Goal: Contribute content: Contribute content

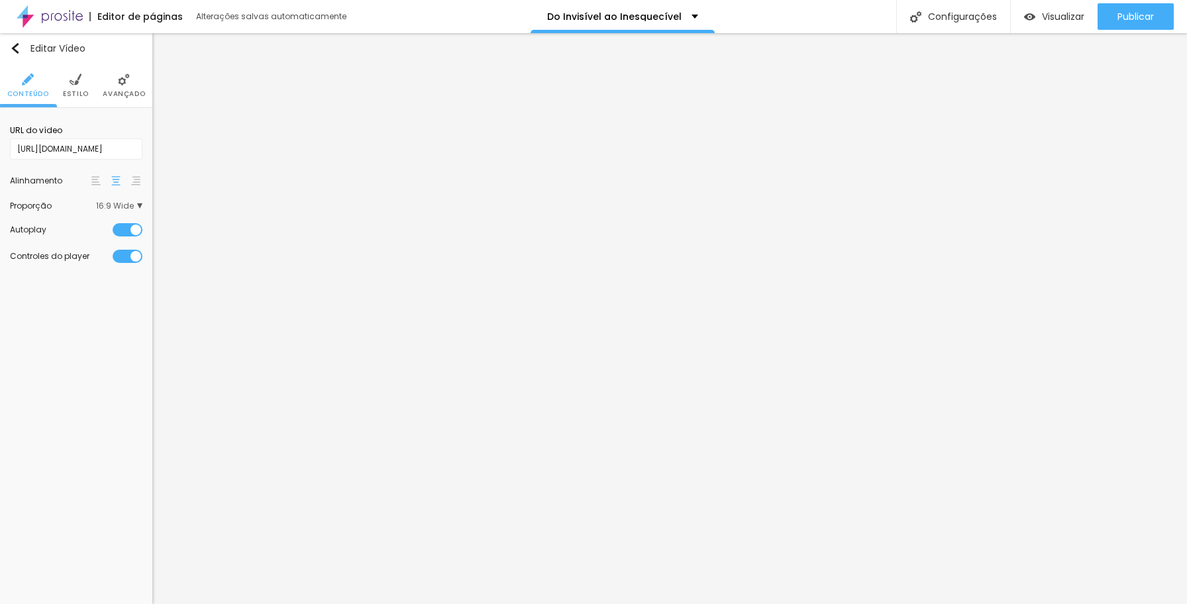
click at [77, 87] on li "Estilo" at bounding box center [76, 86] width 26 height 44
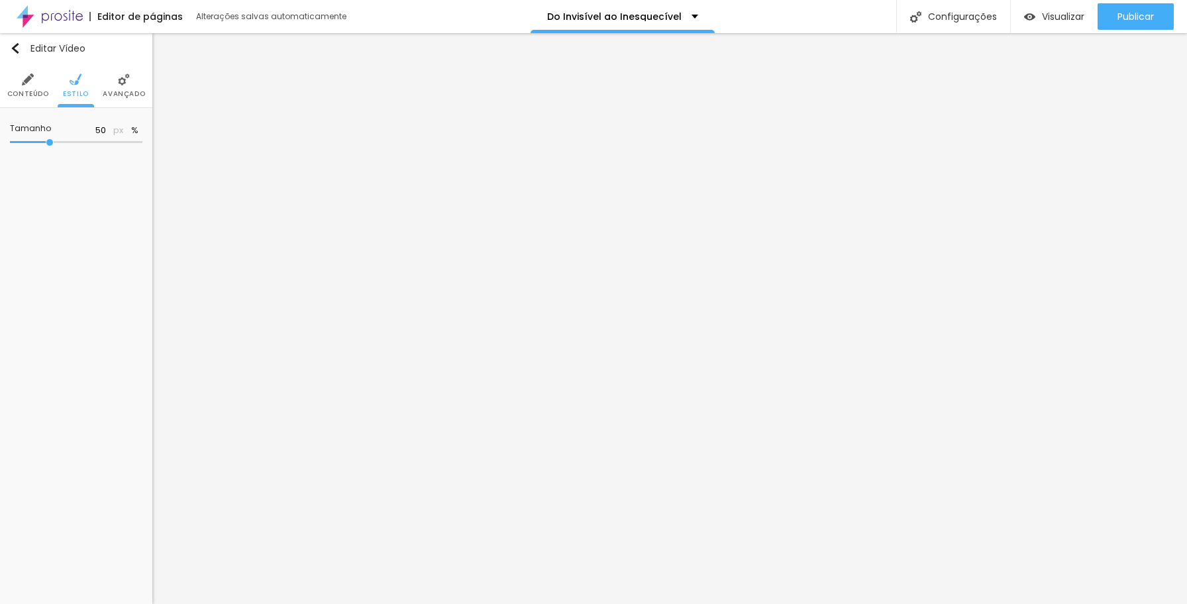
click at [121, 87] on li "Avançado" at bounding box center [124, 86] width 42 height 44
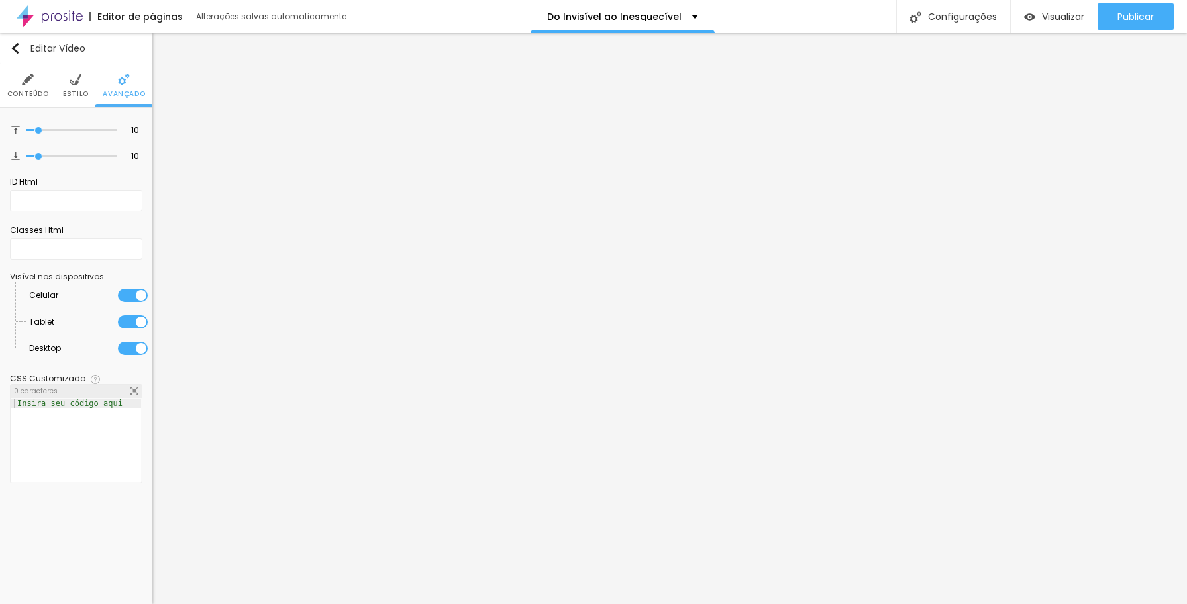
click at [32, 89] on li "Conteúdo" at bounding box center [28, 86] width 42 height 44
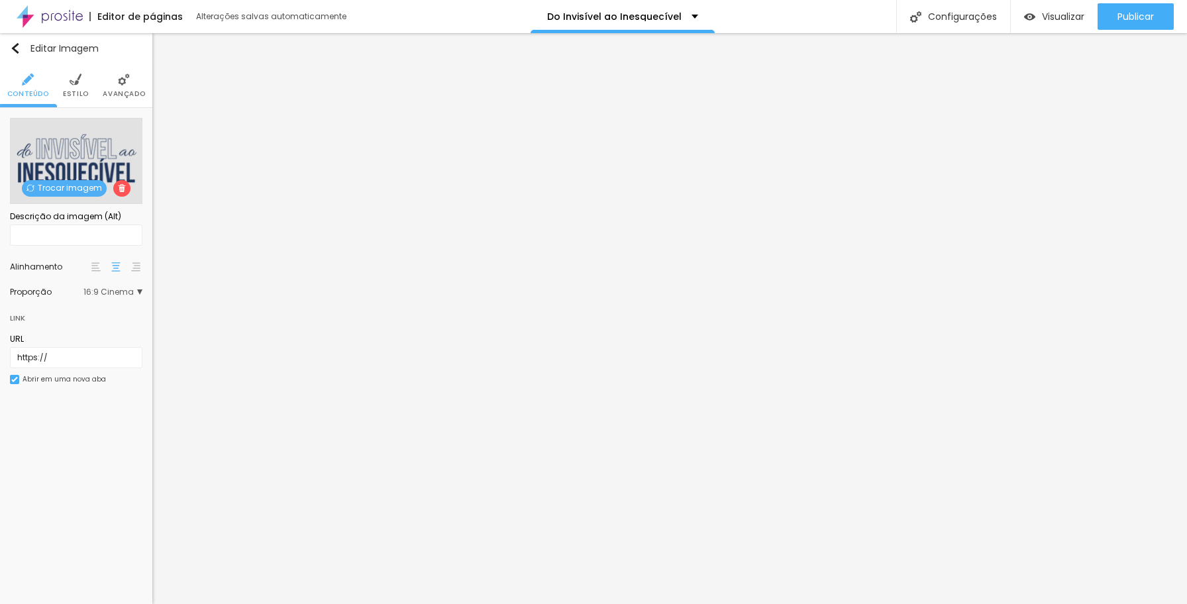
click at [78, 87] on li "Estilo" at bounding box center [76, 86] width 26 height 44
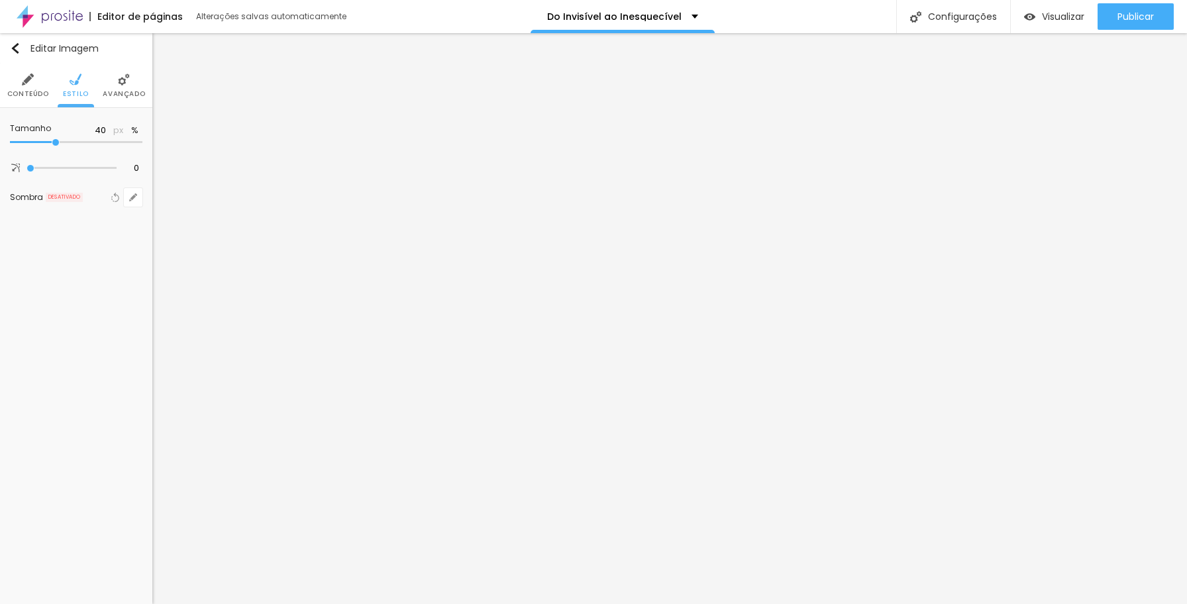
type input "45"
type input "50"
type input "55"
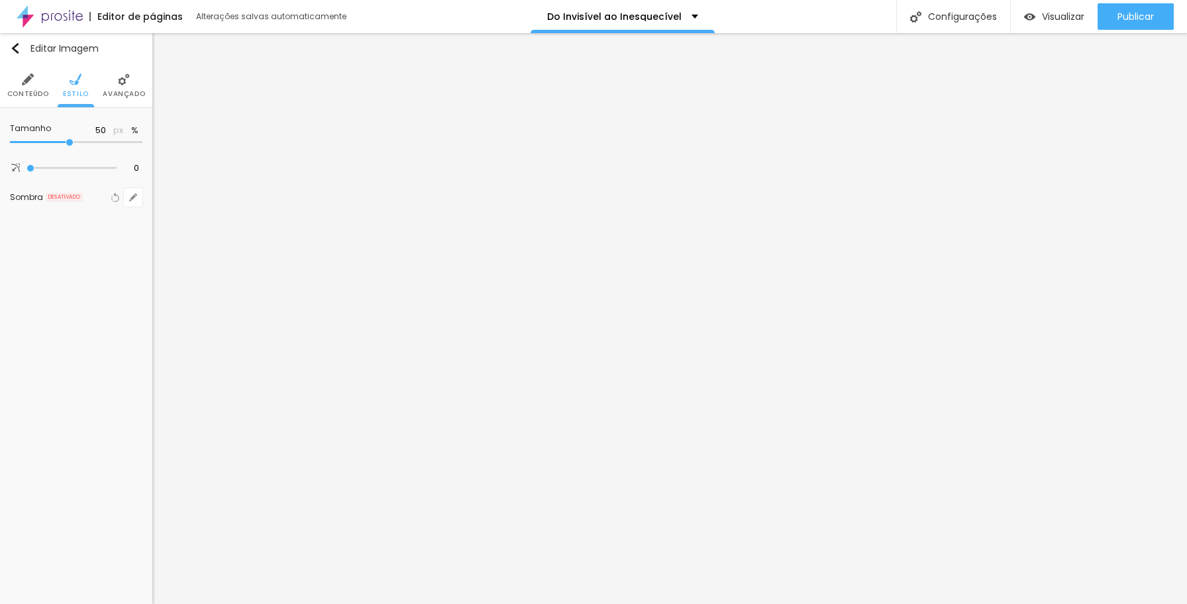
type input "55"
type input "50"
type input "55"
drag, startPoint x: 54, startPoint y: 142, endPoint x: 78, endPoint y: 144, distance: 23.3
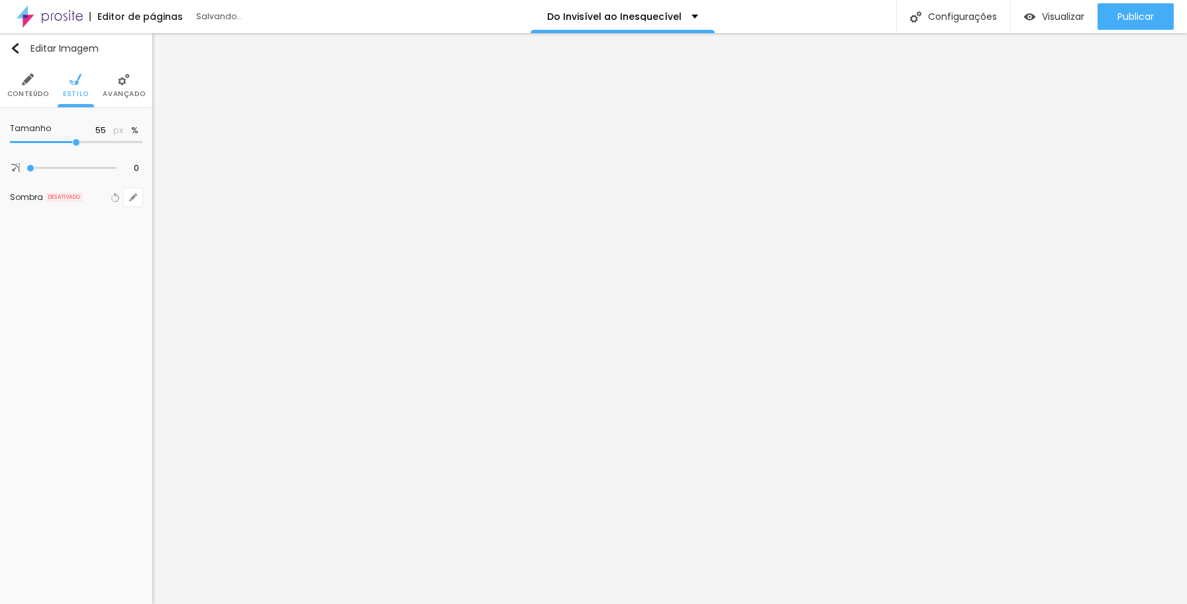
type input "55"
click at [78, 144] on input "range" at bounding box center [76, 142] width 133 height 7
click at [134, 131] on icon "button" at bounding box center [135, 131] width 3 height 3
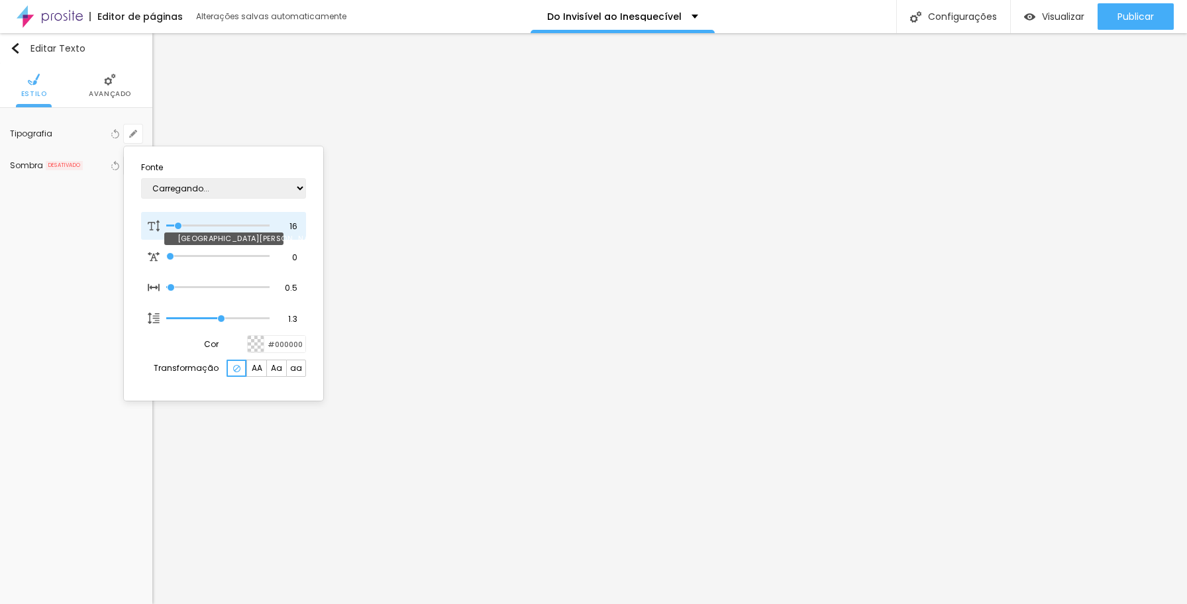
type input "1"
type input "18"
type input "1"
type input "19"
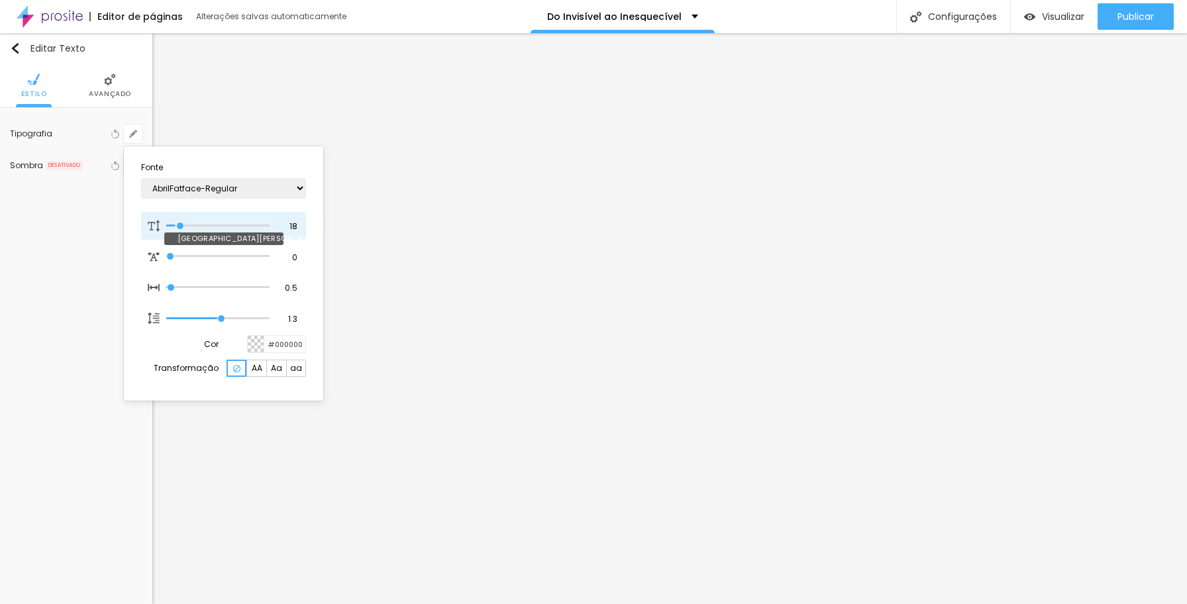
type input "19"
type input "1"
type input "20"
type input "1"
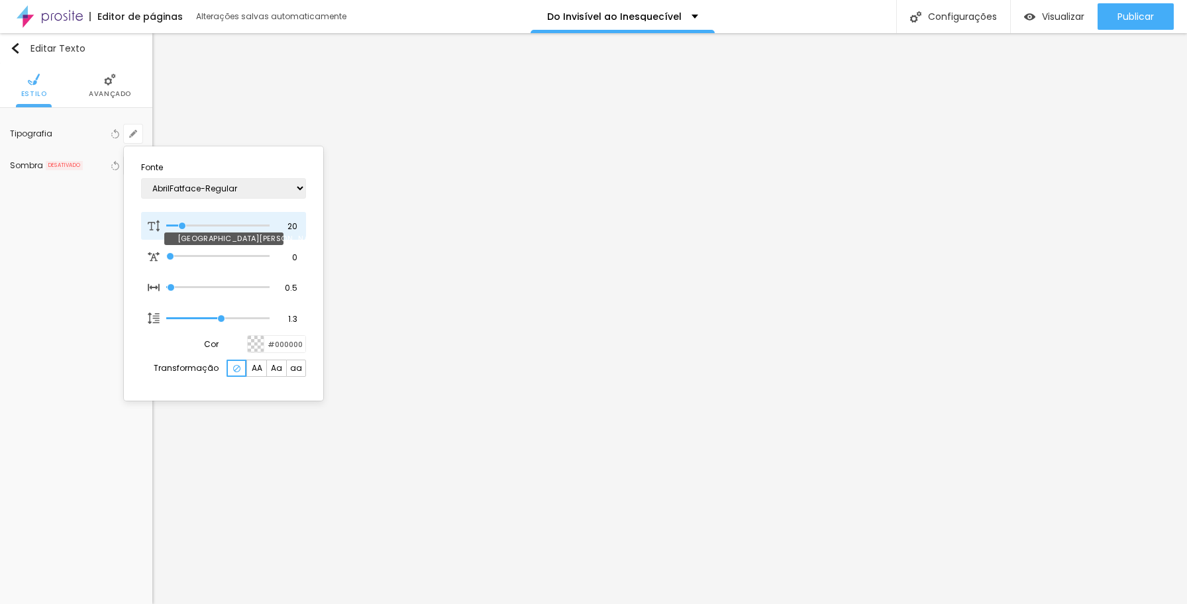
type input "21"
type input "1"
type input "20"
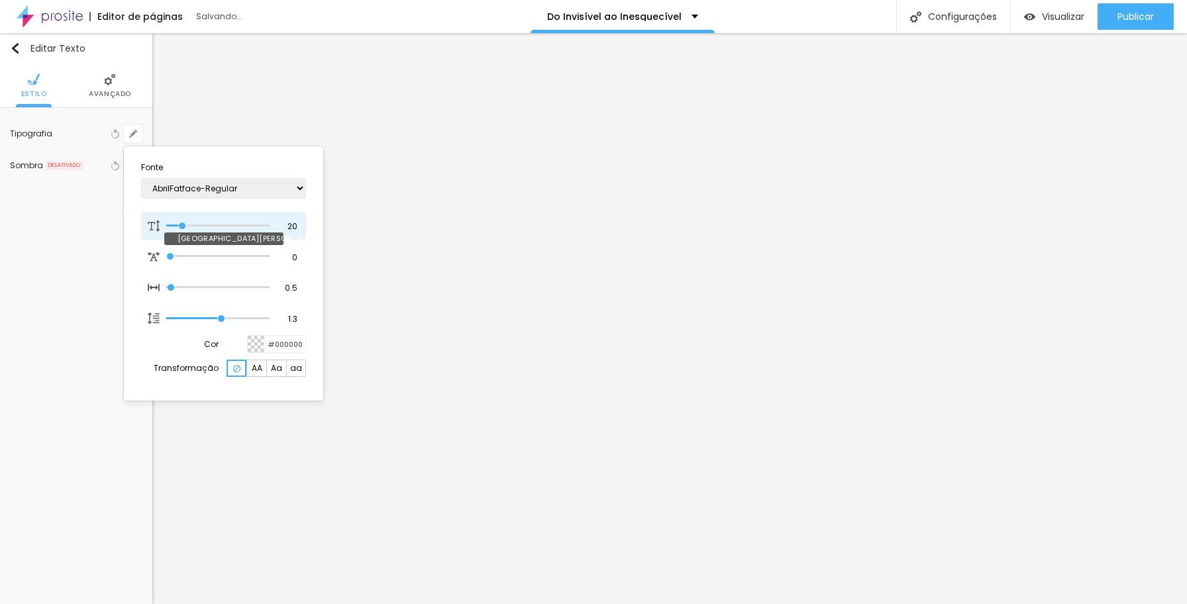
type input "1"
type input "20"
click at [184, 227] on input "range" at bounding box center [217, 226] width 103 height 7
click at [614, 258] on div at bounding box center [593, 302] width 1187 height 604
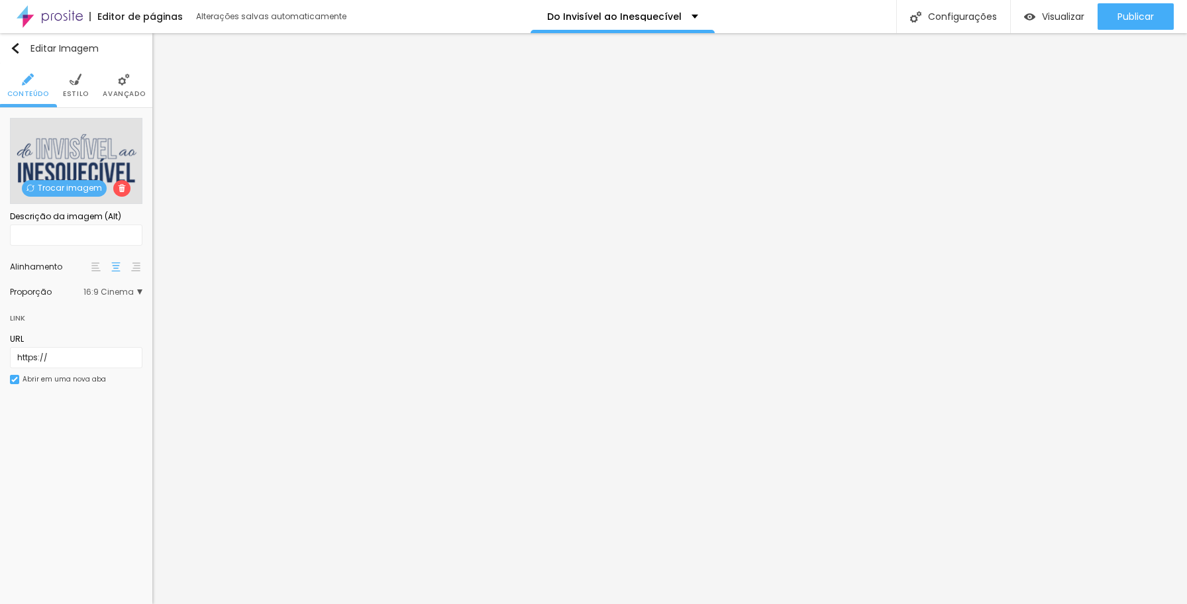
click at [113, 93] on span "Avançado" at bounding box center [124, 94] width 42 height 7
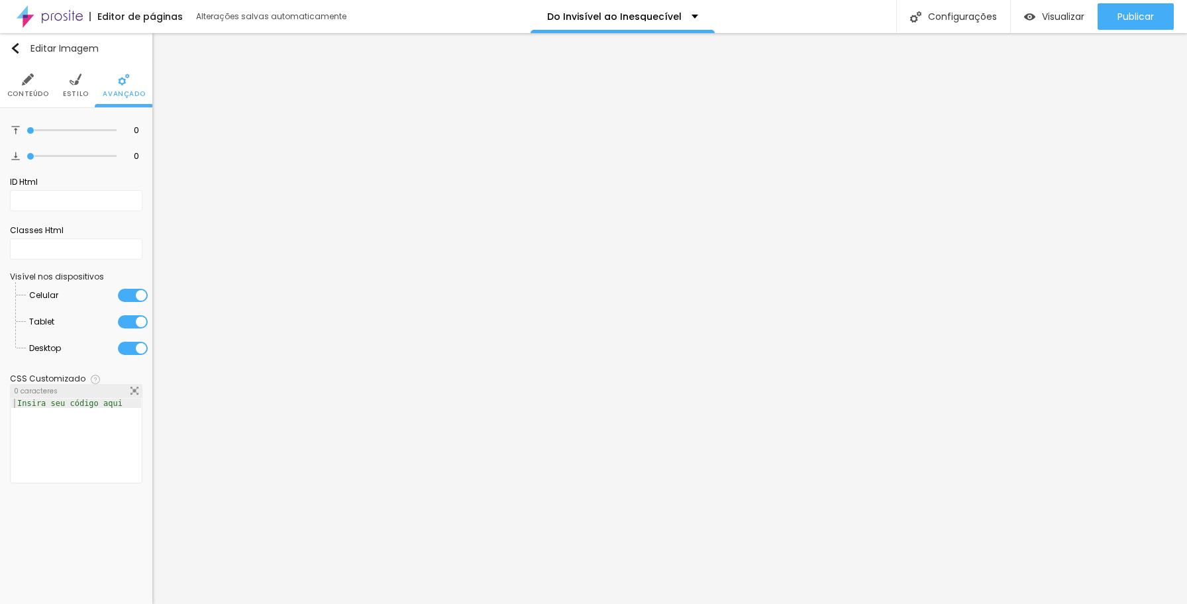
click at [79, 91] on span "Estilo" at bounding box center [76, 94] width 26 height 7
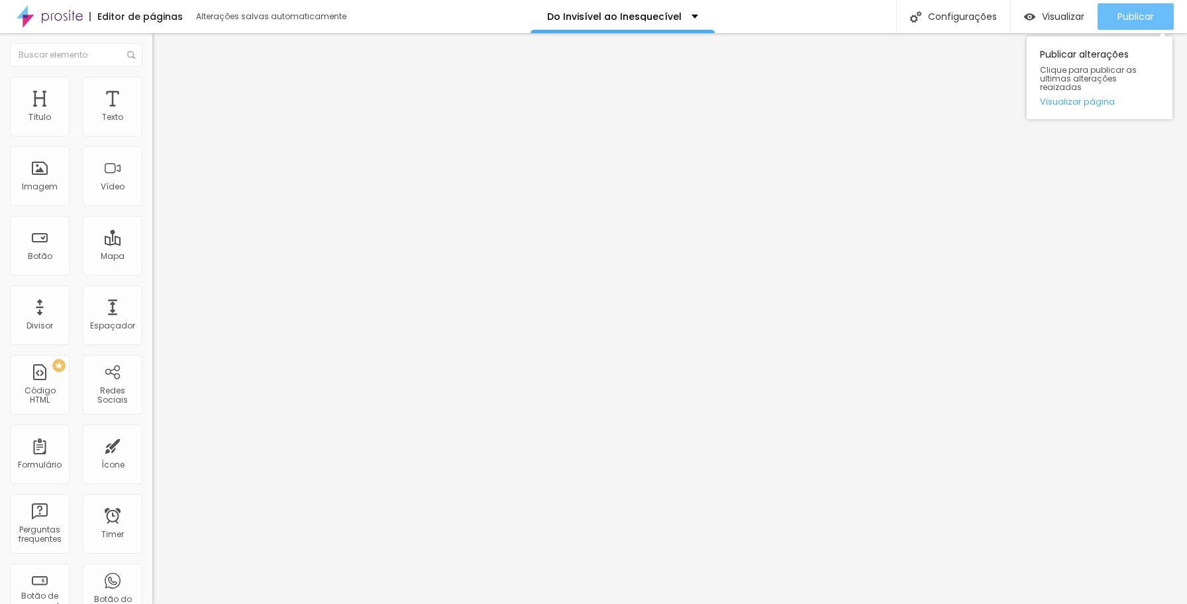
click at [1134, 17] on span "Publicar" at bounding box center [1136, 16] width 36 height 11
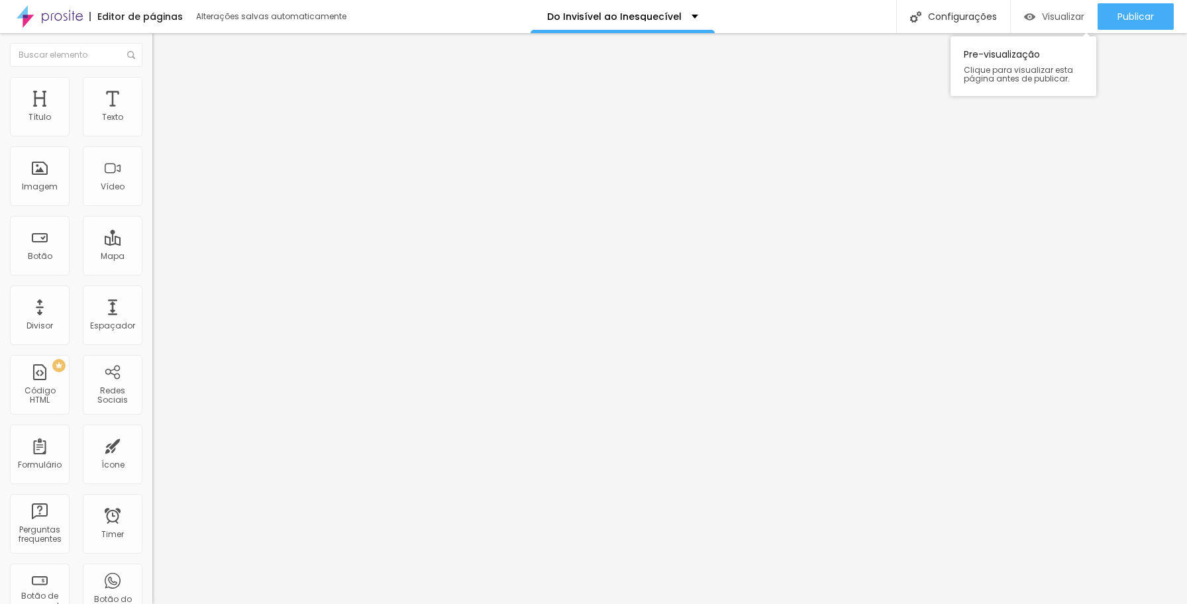
click at [1047, 15] on span "Visualizar" at bounding box center [1063, 16] width 42 height 11
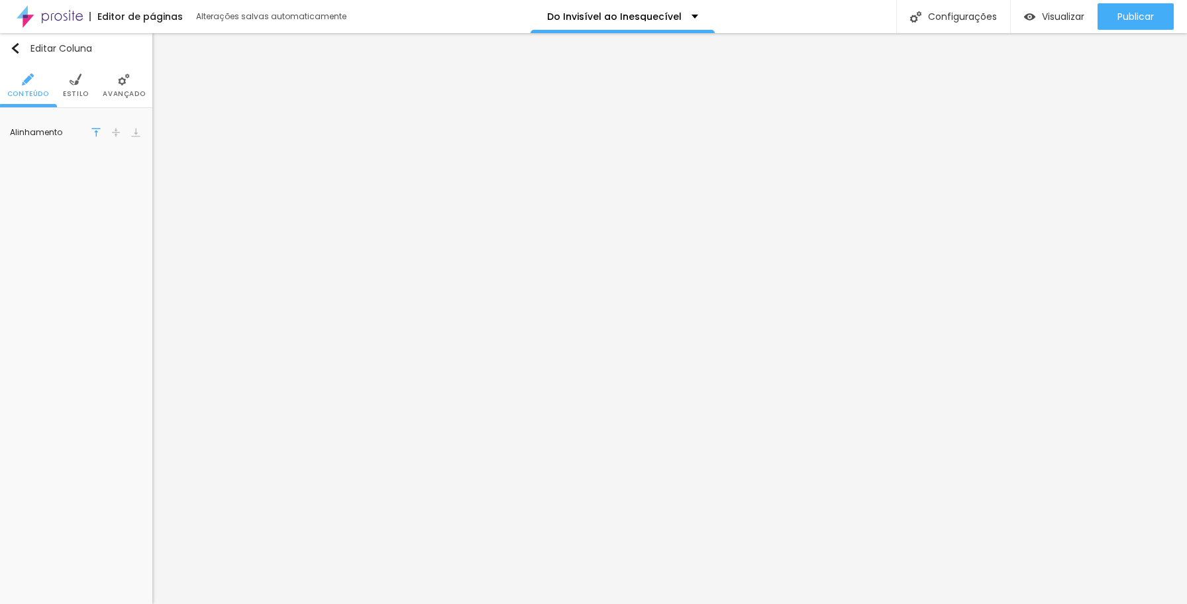
click at [116, 131] on img at bounding box center [115, 132] width 9 height 9
click at [1126, 17] on span "Publicar" at bounding box center [1136, 16] width 36 height 11
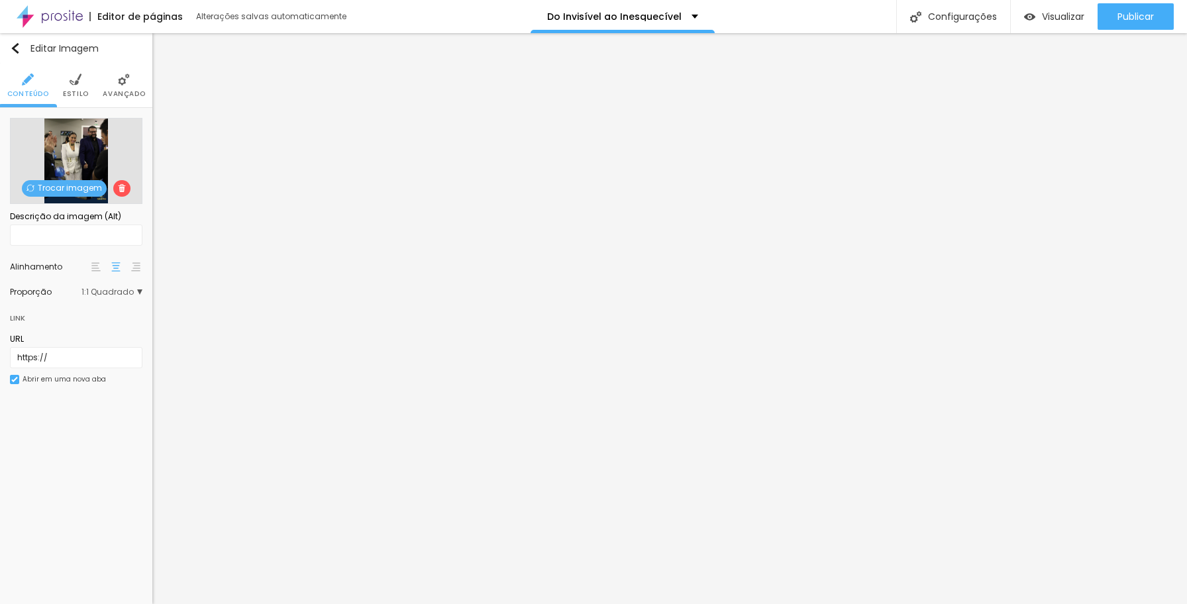
click at [73, 188] on span "Trocar imagem" at bounding box center [64, 188] width 85 height 17
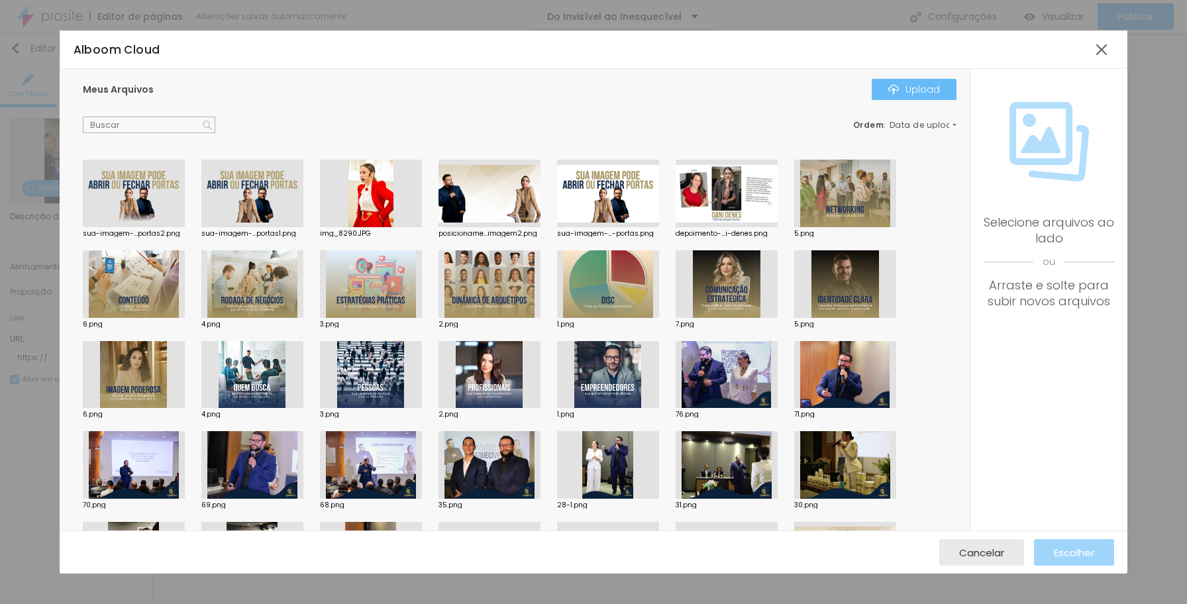
click at [914, 92] on div "Upload" at bounding box center [914, 89] width 52 height 11
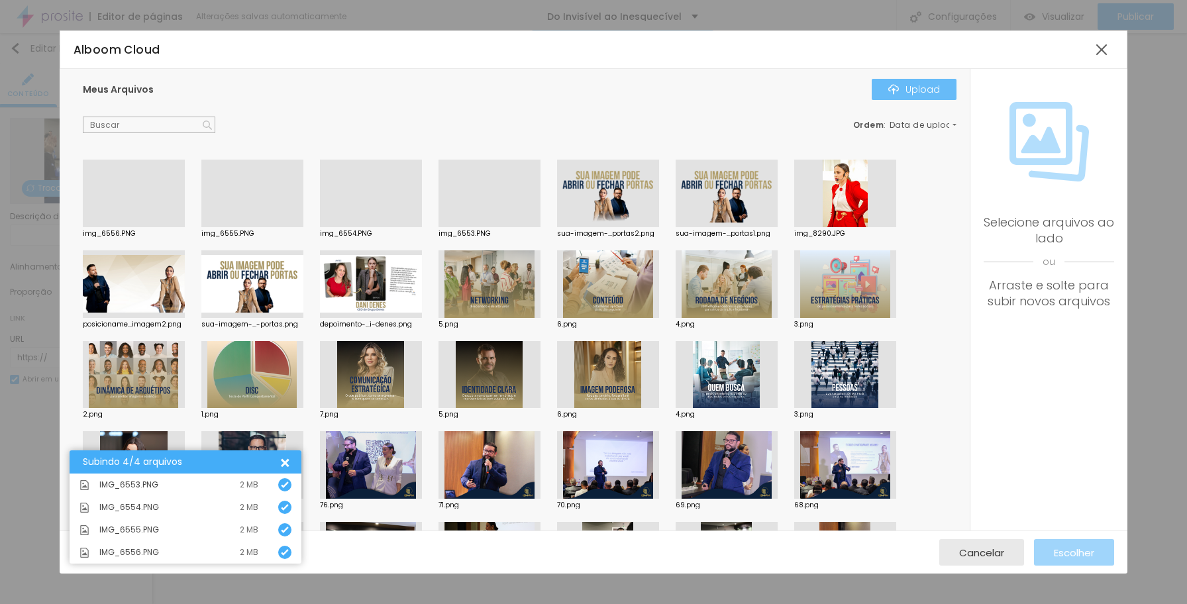
click at [919, 91] on div "Upload" at bounding box center [914, 89] width 52 height 11
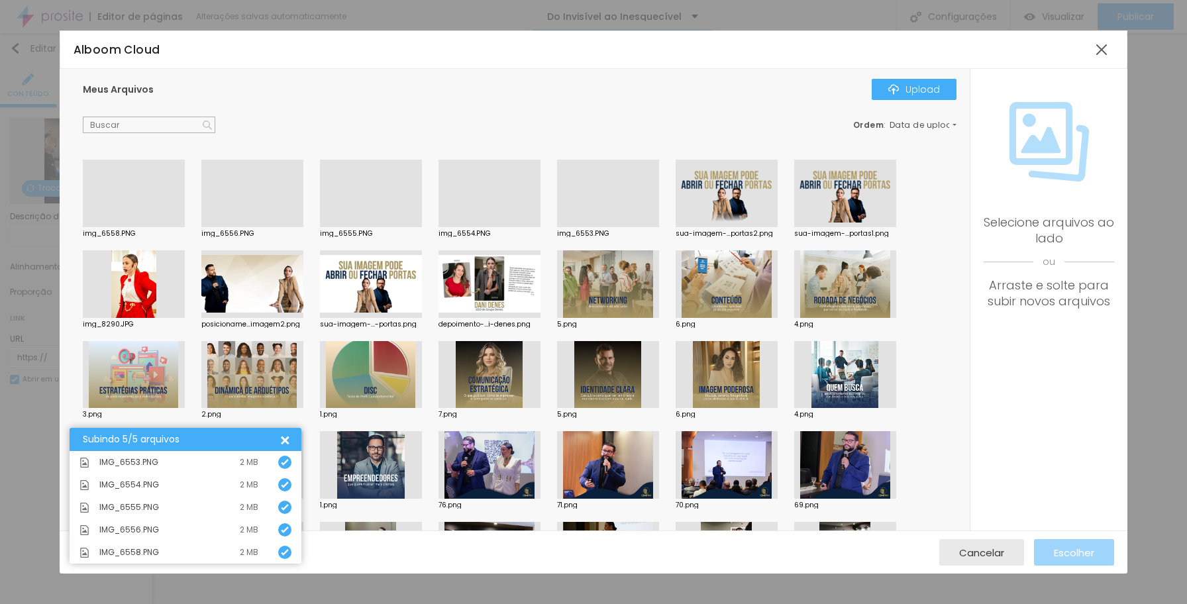
click at [369, 227] on div at bounding box center [371, 227] width 102 height 0
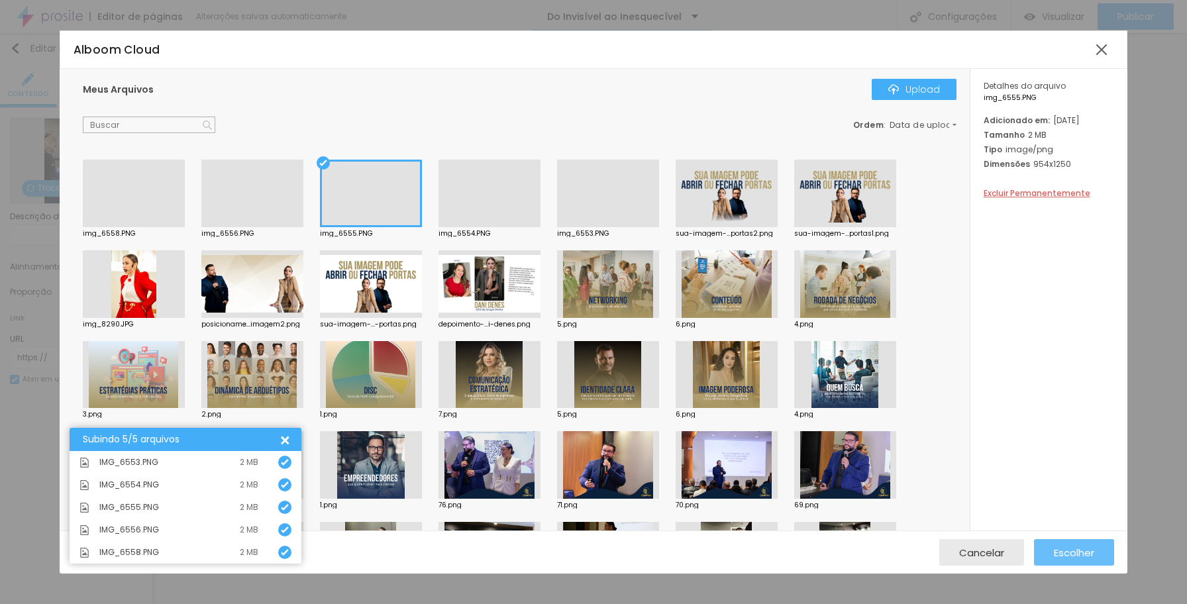
click at [1066, 558] on span "Escolher" at bounding box center [1074, 552] width 40 height 11
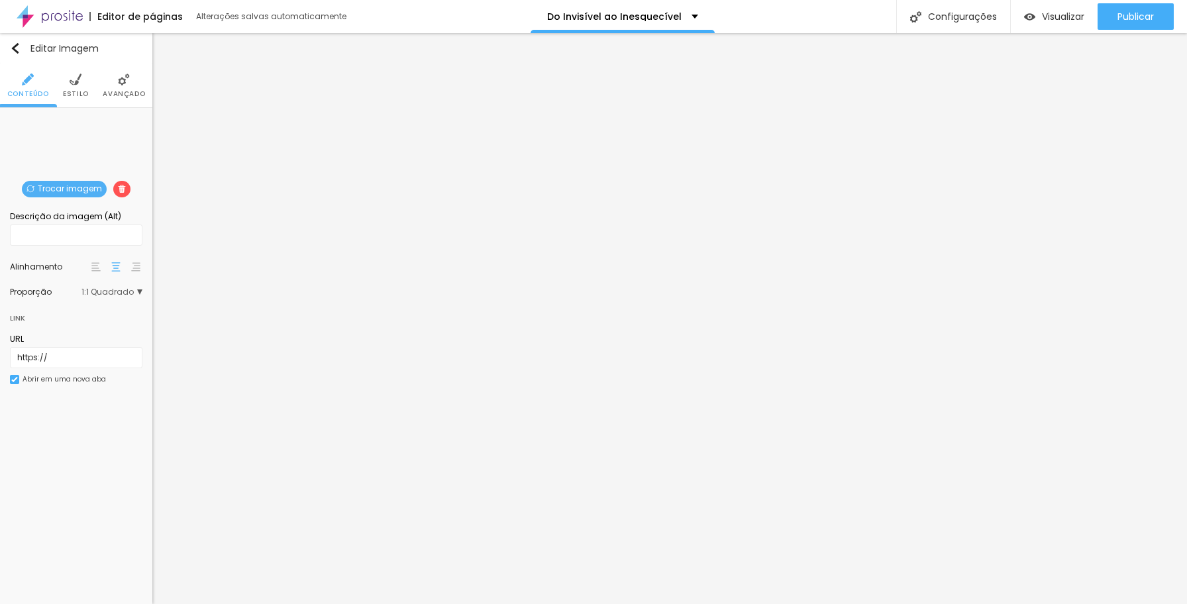
click at [85, 91] on span "Estilo" at bounding box center [76, 94] width 26 height 7
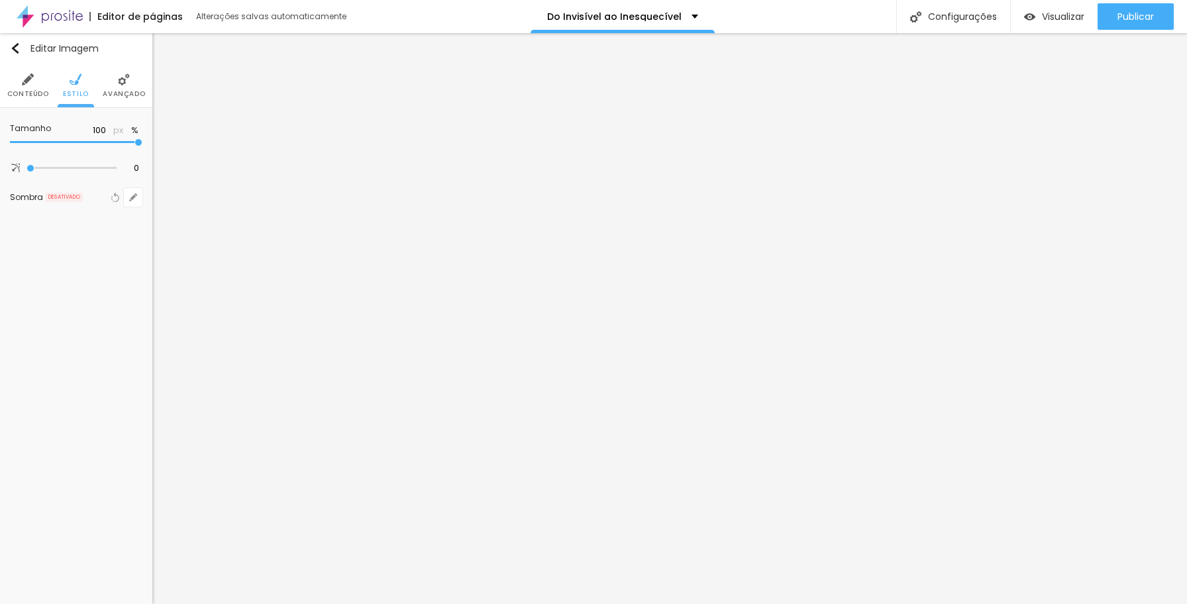
type input "95"
type input "90"
type input "95"
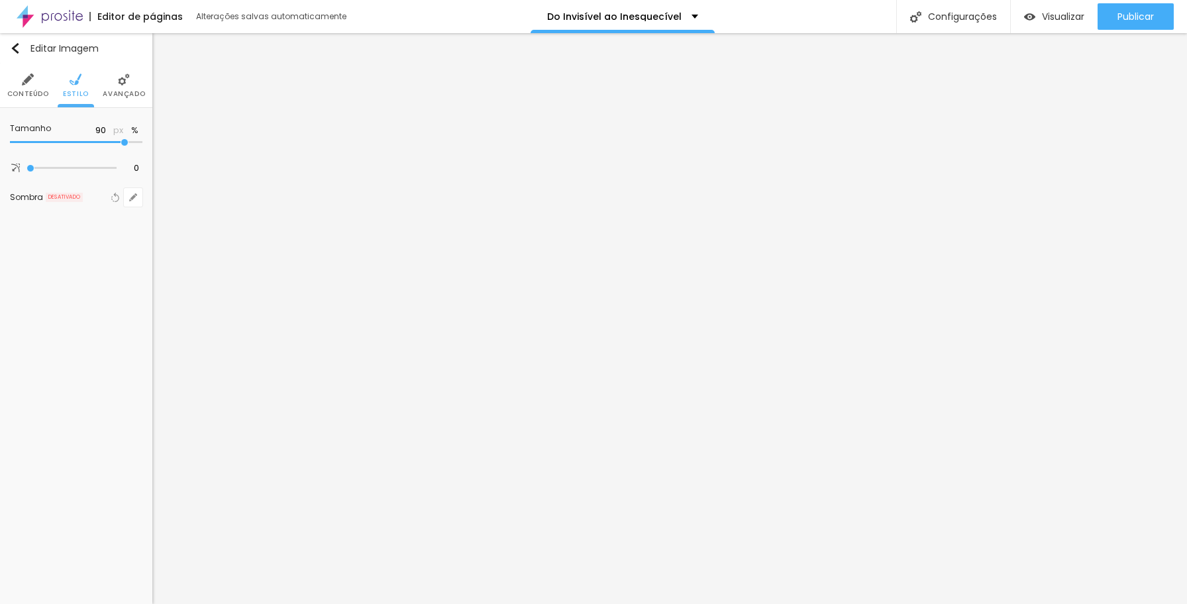
type input "95"
type input "100"
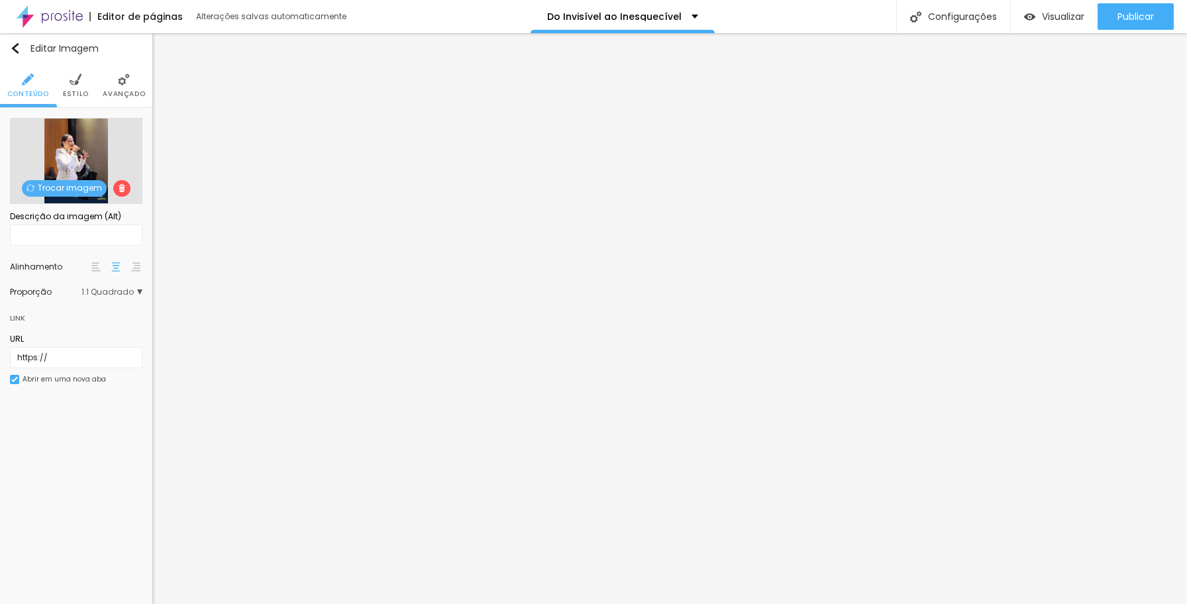
click at [83, 188] on span "Trocar imagem" at bounding box center [64, 188] width 85 height 17
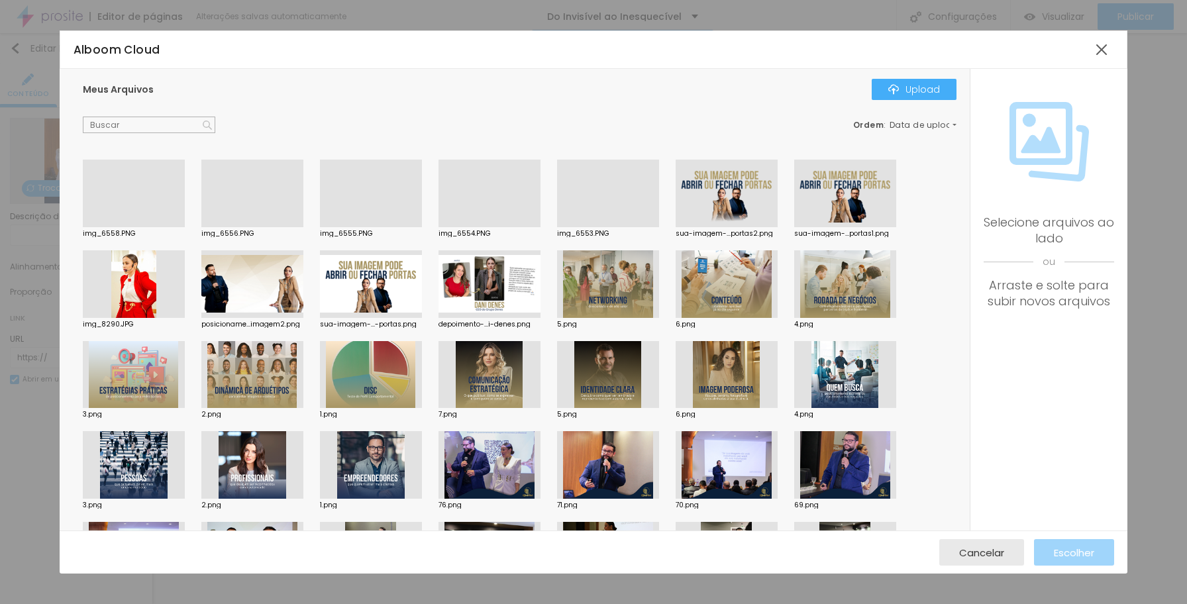
click at [512, 227] on div at bounding box center [490, 227] width 102 height 0
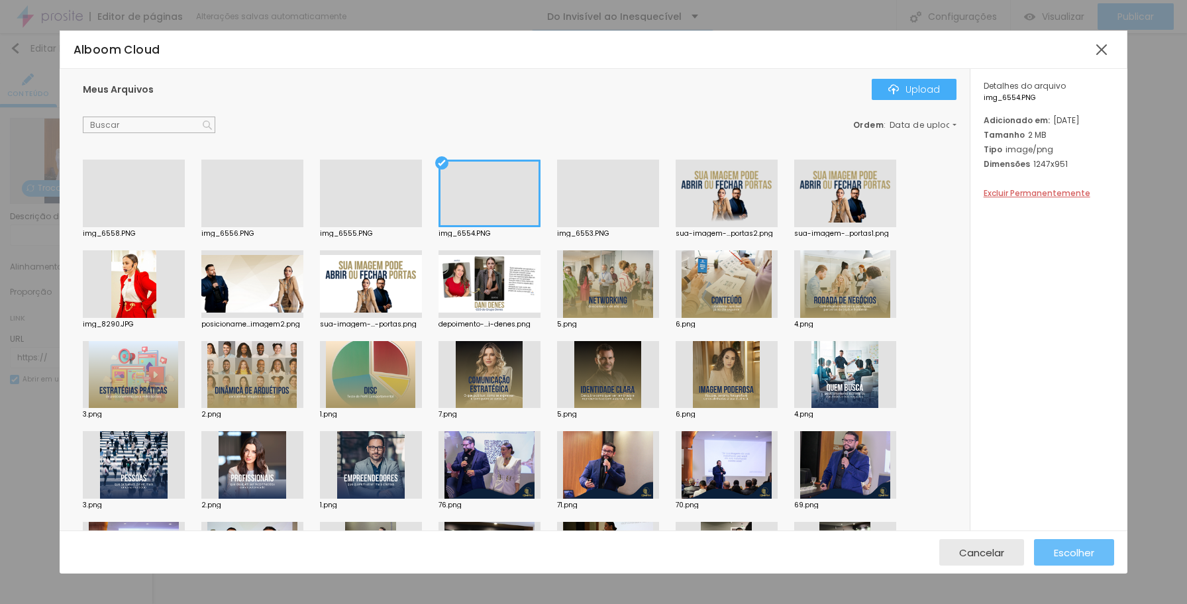
click at [1065, 550] on span "Escolher" at bounding box center [1074, 552] width 40 height 11
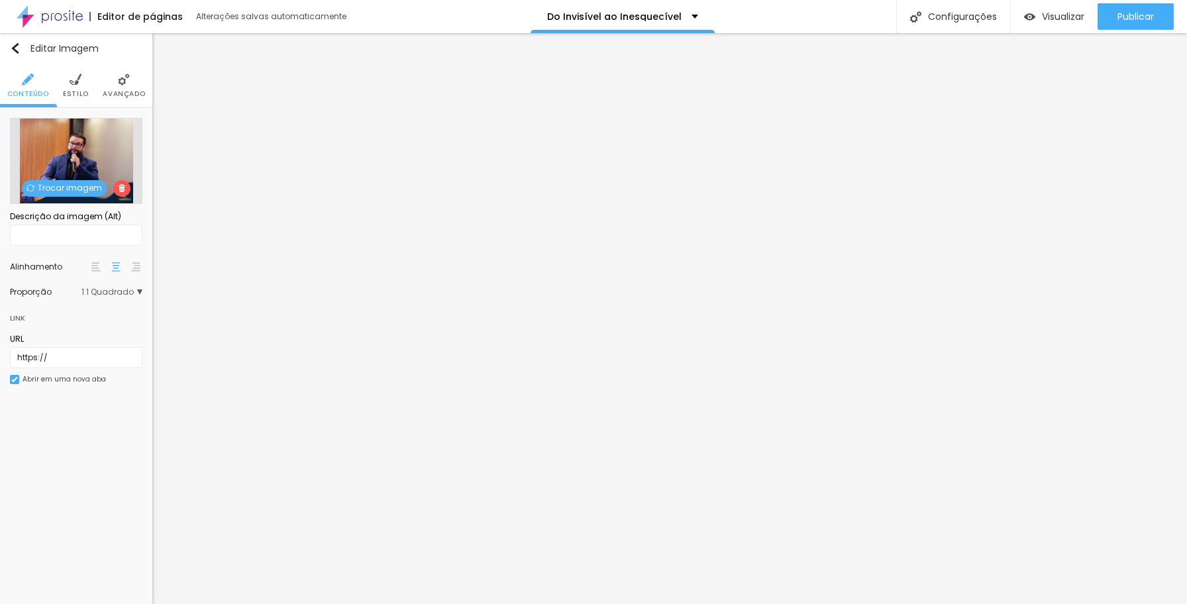
click at [68, 186] on span "Trocar imagem" at bounding box center [64, 188] width 85 height 17
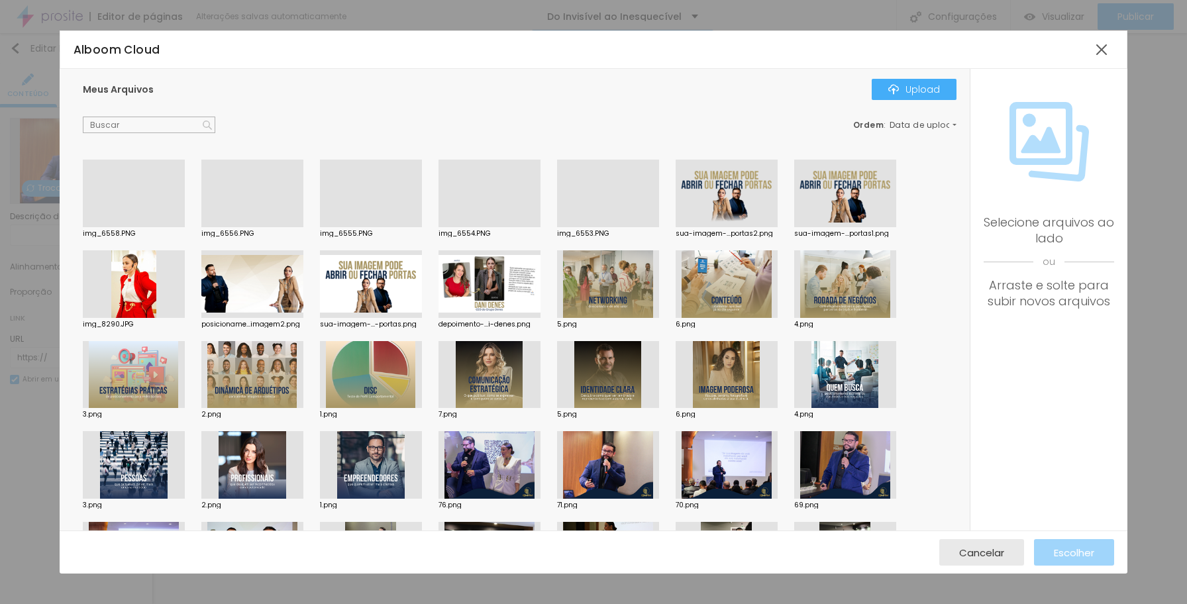
click at [608, 227] on div at bounding box center [608, 227] width 102 height 0
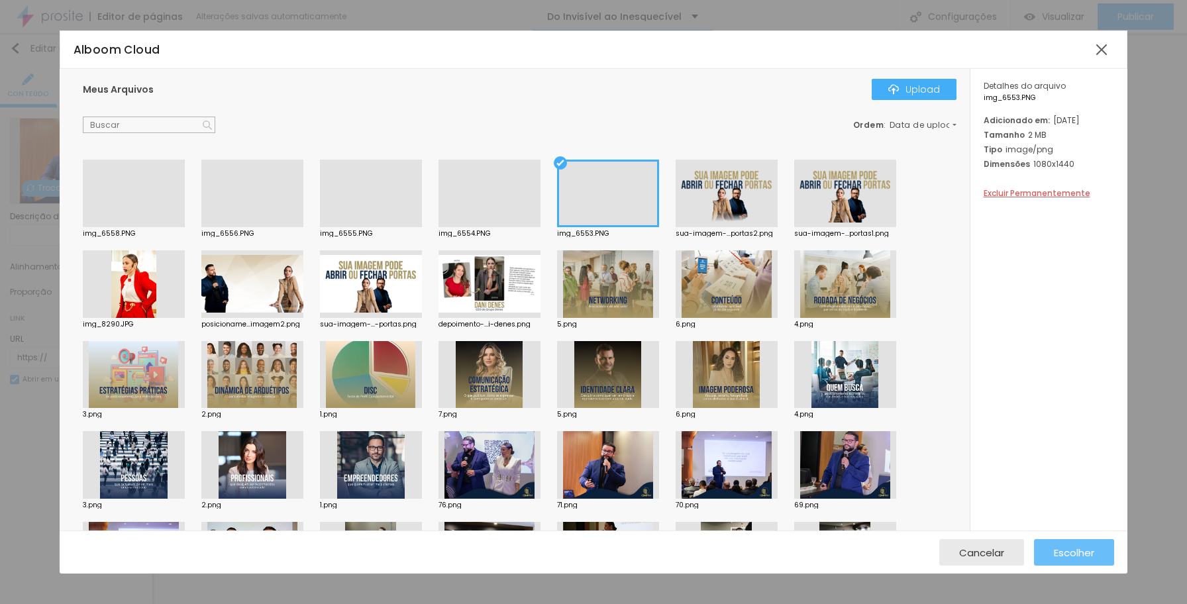
click at [1065, 548] on span "Escolher" at bounding box center [1074, 552] width 40 height 11
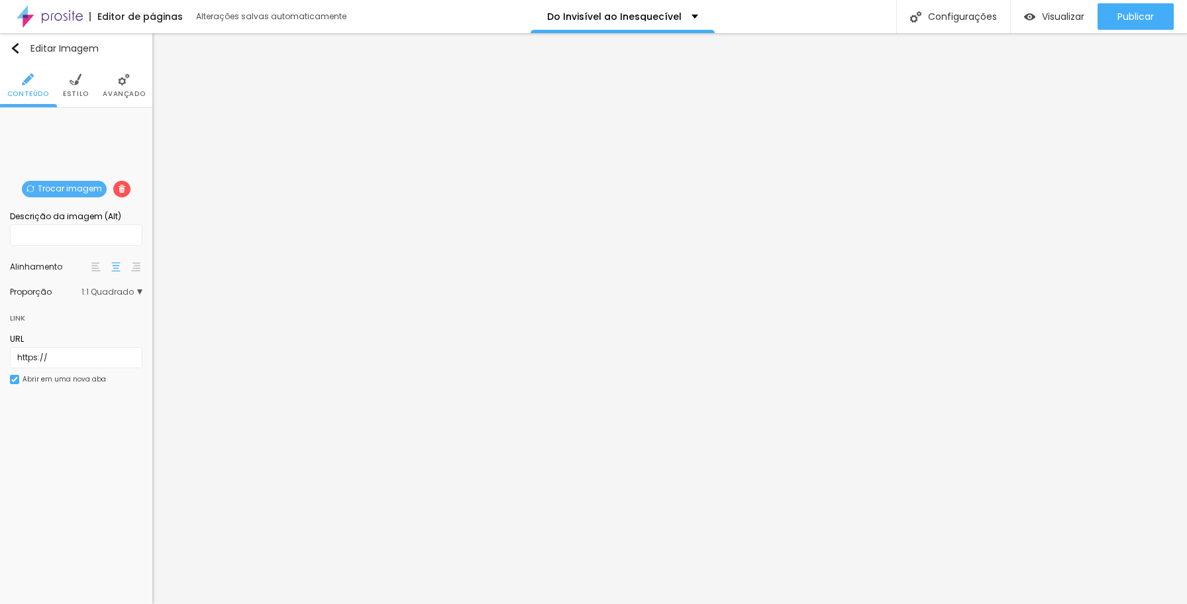
click at [76, 118] on div "Trocar imagem" at bounding box center [76, 118] width 0 height 0
click at [80, 91] on span "Estilo" at bounding box center [76, 94] width 26 height 7
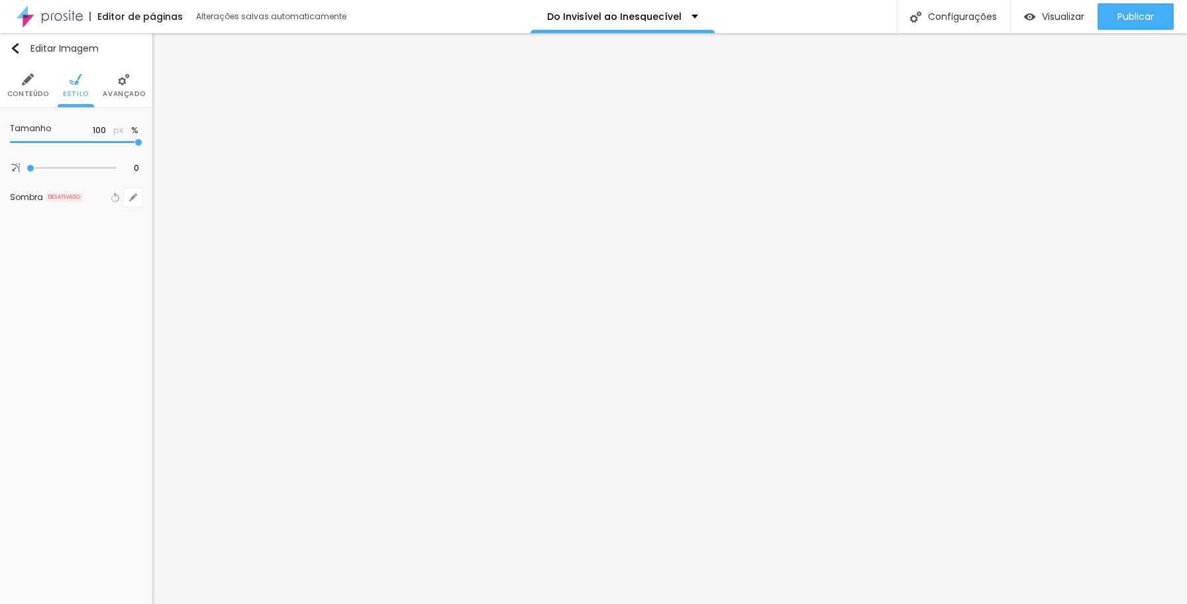
type input "95"
type input "90"
type input "85"
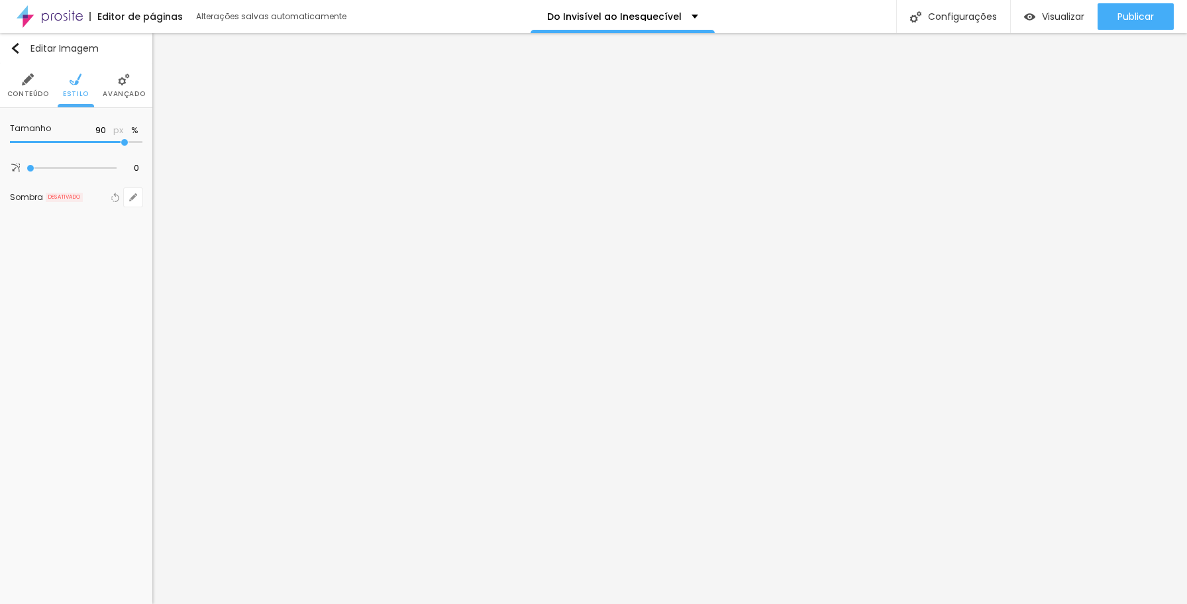
type input "85"
type input "90"
type input "95"
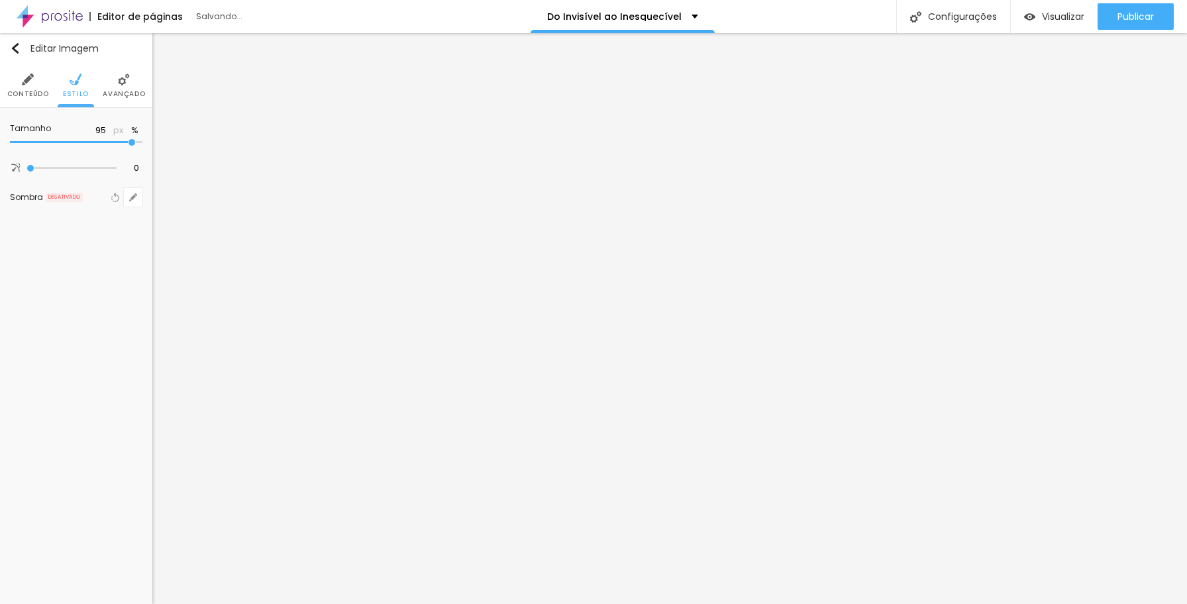
type input "100"
drag, startPoint x: 138, startPoint y: 143, endPoint x: 158, endPoint y: 147, distance: 20.3
click at [142, 146] on input "range" at bounding box center [76, 142] width 133 height 7
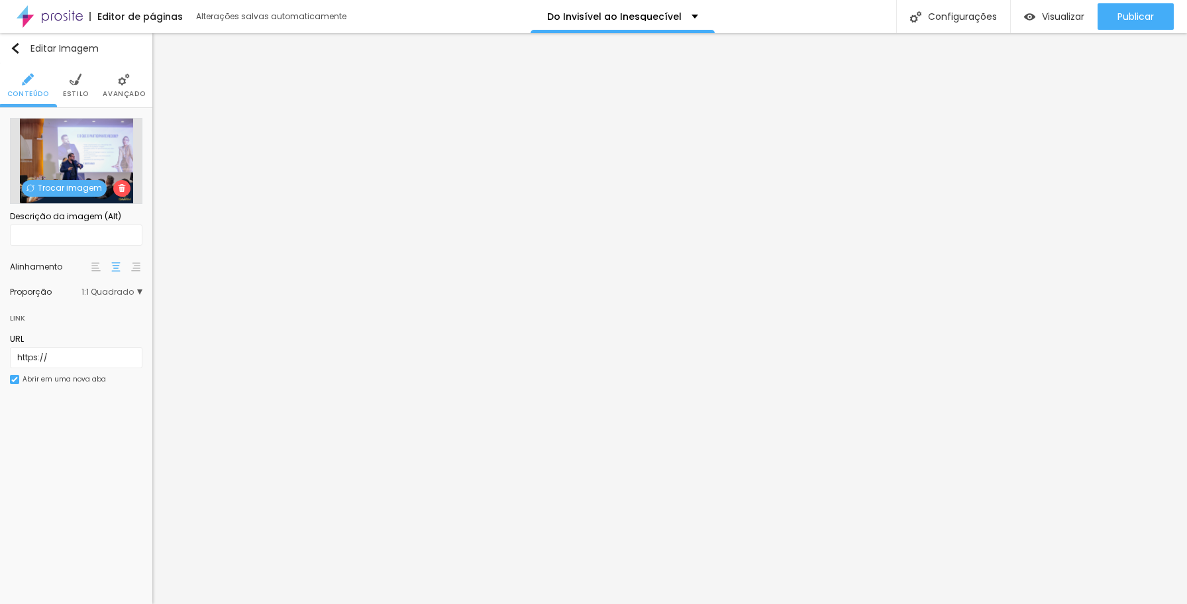
click at [81, 189] on span "Trocar imagem" at bounding box center [64, 188] width 85 height 17
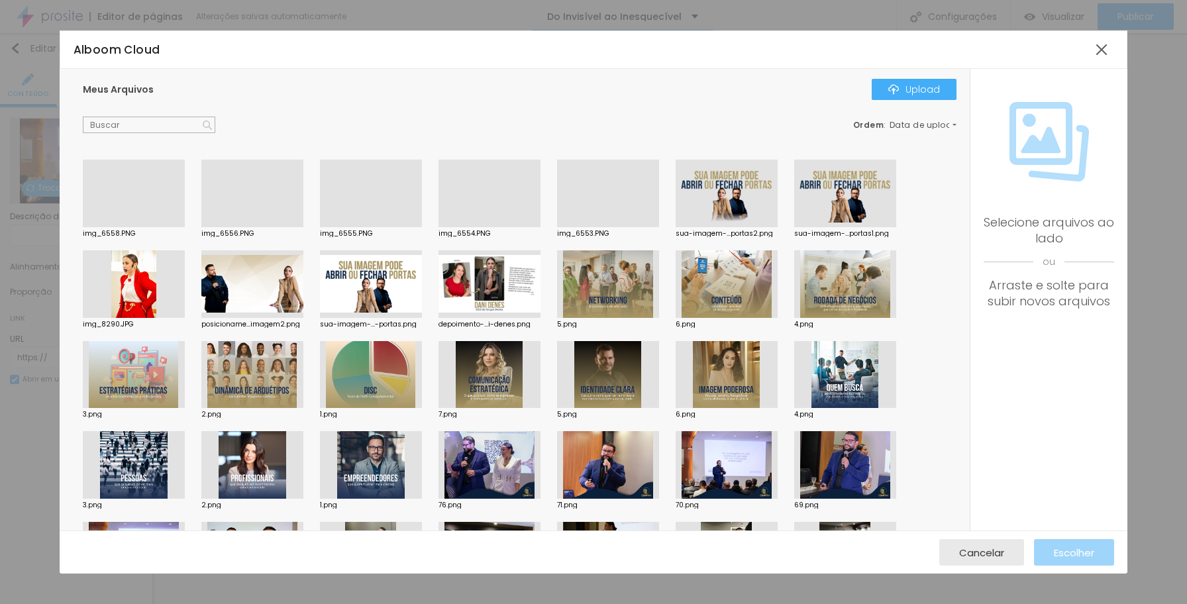
click at [242, 227] on div at bounding box center [252, 227] width 102 height 0
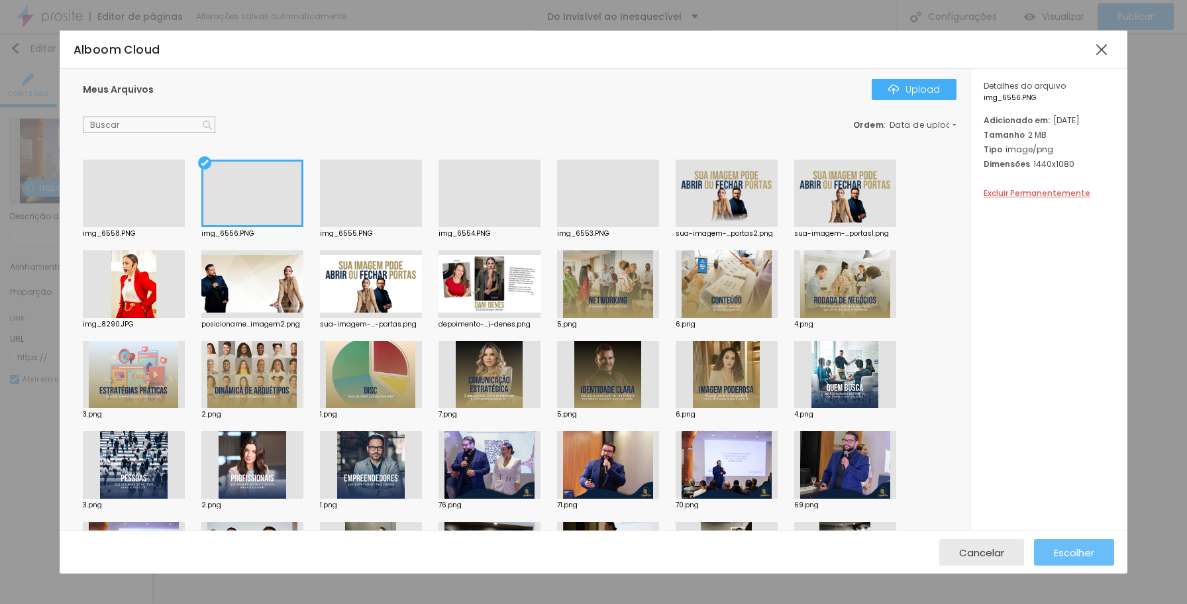
click at [1071, 549] on span "Escolher" at bounding box center [1074, 552] width 40 height 11
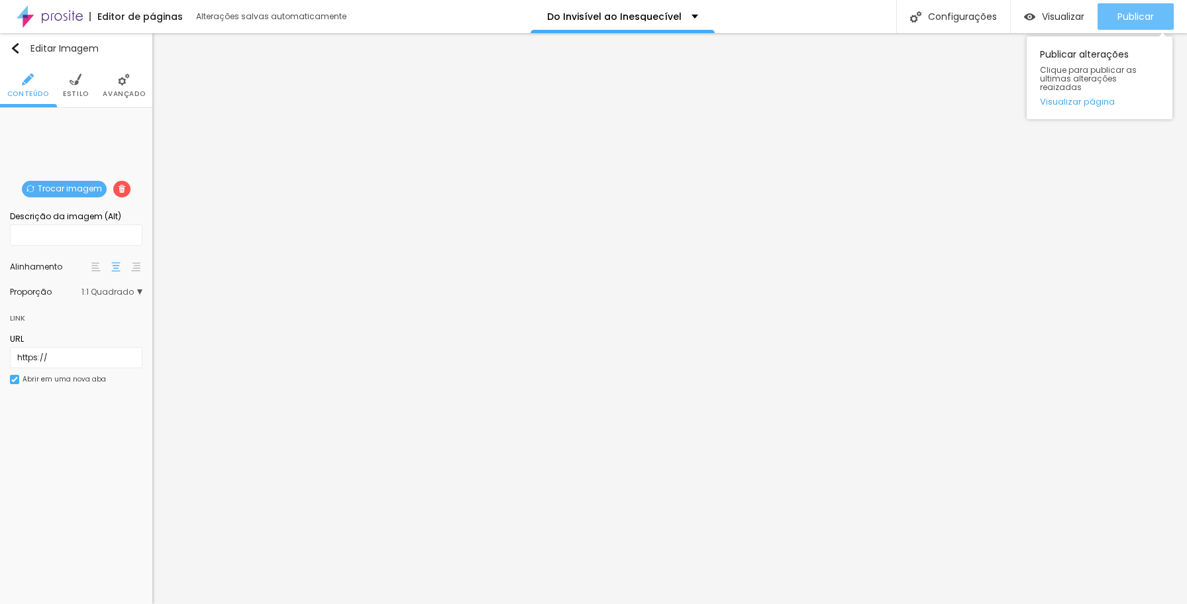
click at [1144, 23] on div "Publicar" at bounding box center [1136, 16] width 36 height 27
